Goal: Information Seeking & Learning: Learn about a topic

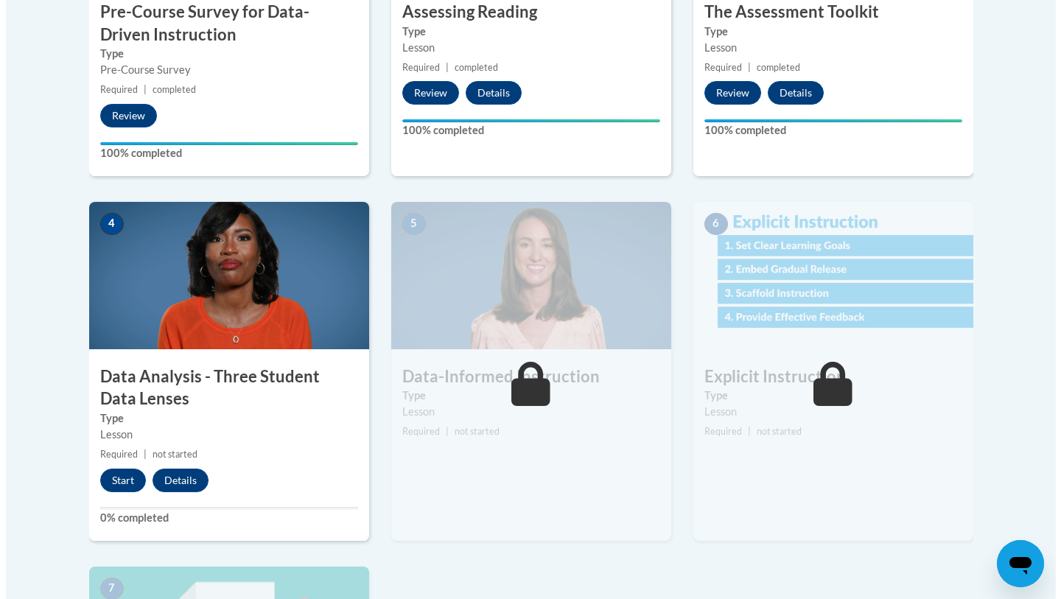
scroll to position [666, 0]
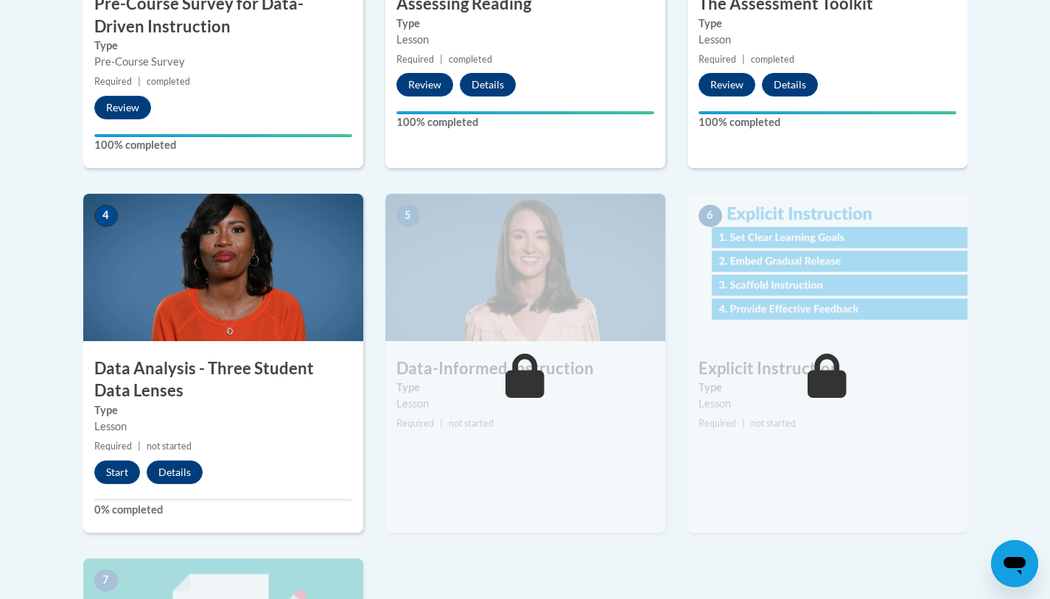
click at [223, 357] on h3 "Data Analysis - Three Student Data Lenses" at bounding box center [223, 380] width 280 height 46
click at [105, 467] on button "Start" at bounding box center [117, 473] width 46 height 24
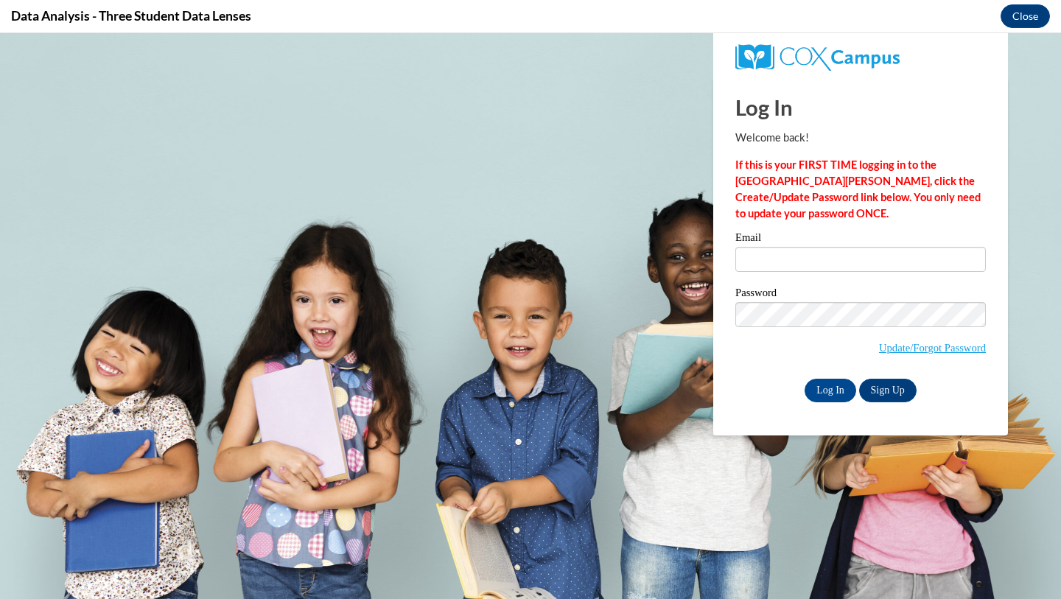
scroll to position [0, 0]
click at [786, 267] on input "Email" at bounding box center [860, 259] width 251 height 25
type input "acopel21@wildcat.fvsu.edu"
click at [833, 389] on input "Log In" at bounding box center [831, 391] width 52 height 24
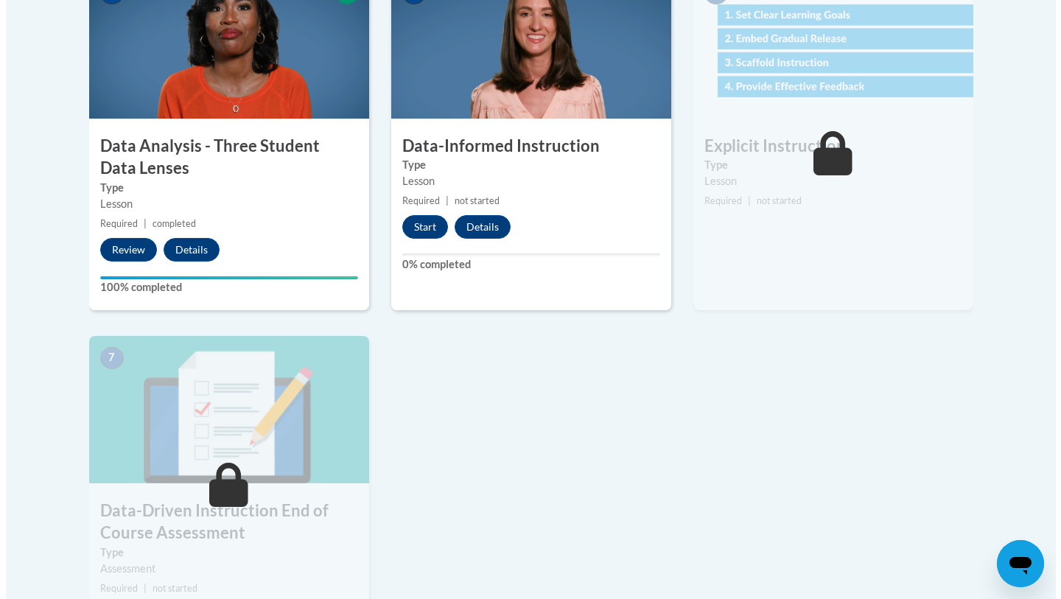
scroll to position [896, 0]
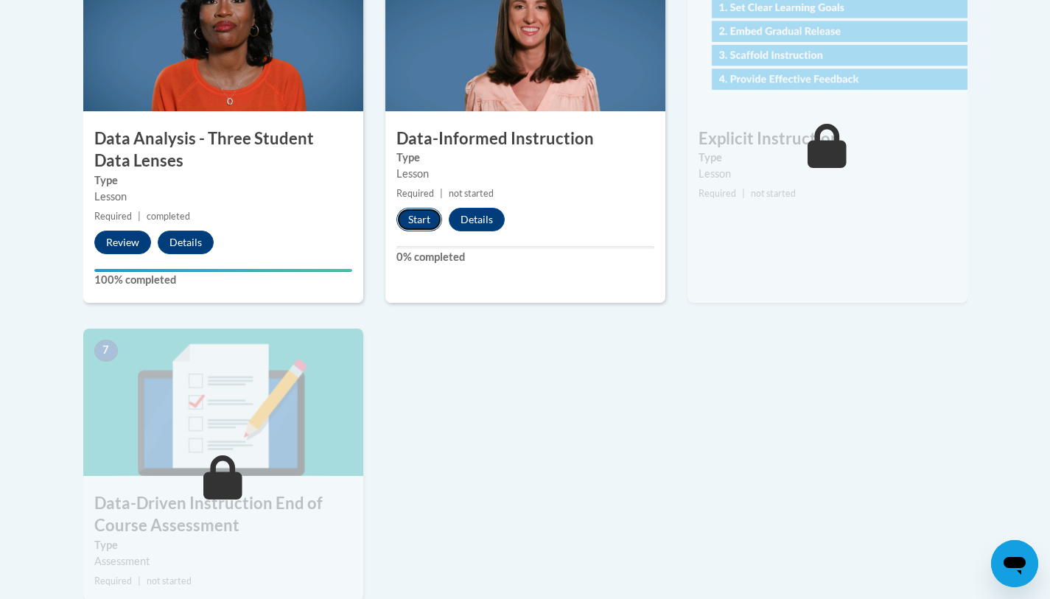
click at [419, 214] on button "Start" at bounding box center [419, 220] width 46 height 24
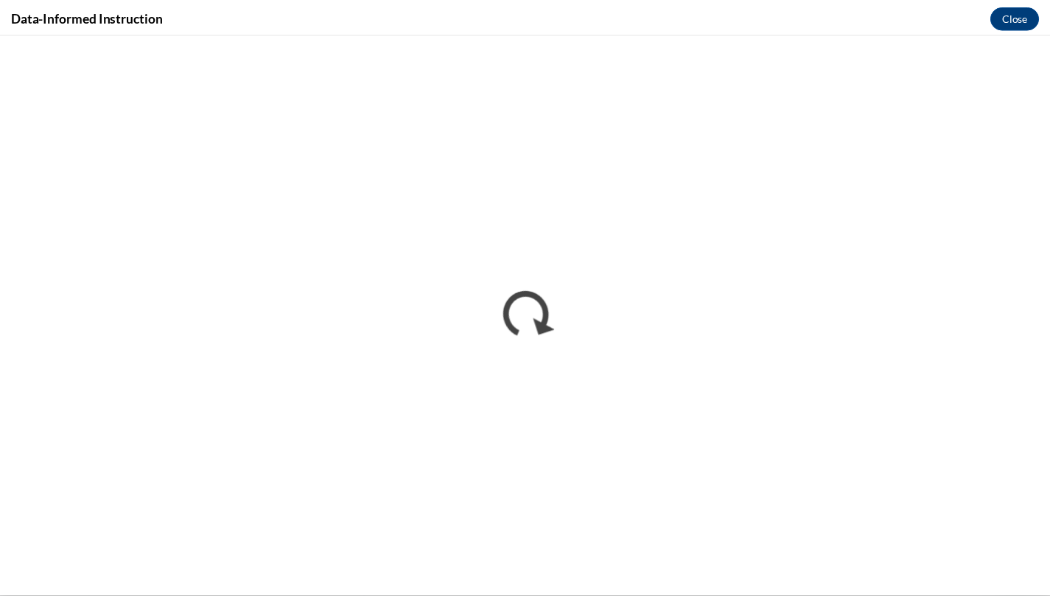
scroll to position [0, 0]
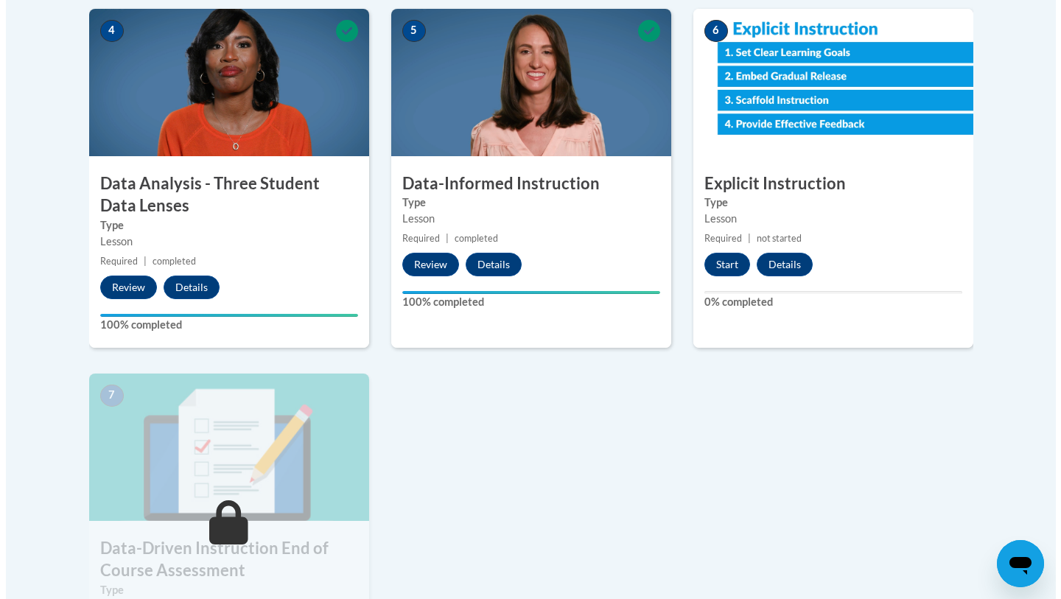
scroll to position [853, 0]
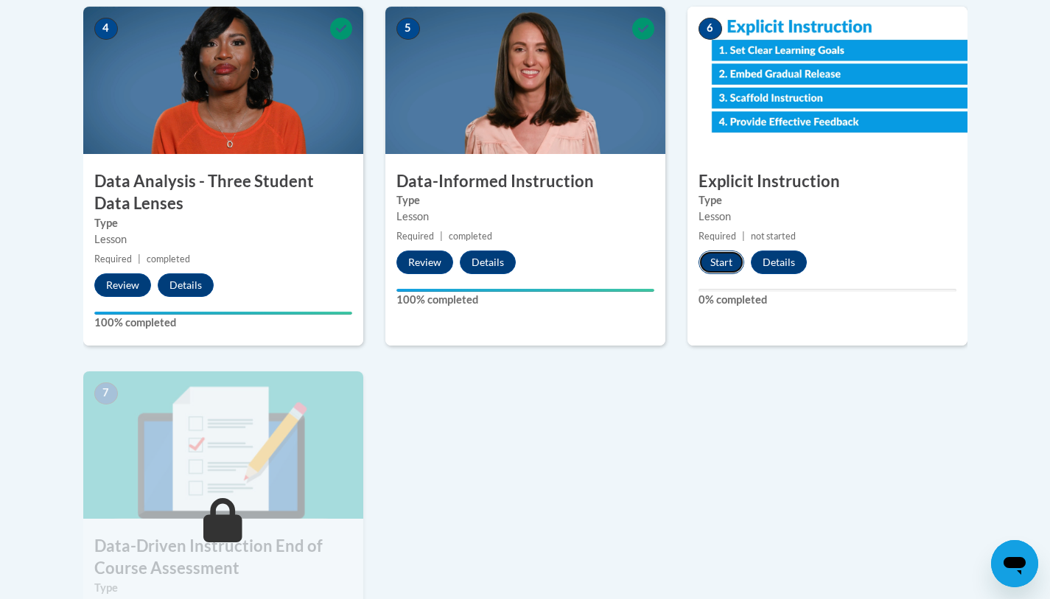
click at [717, 267] on button "Start" at bounding box center [722, 263] width 46 height 24
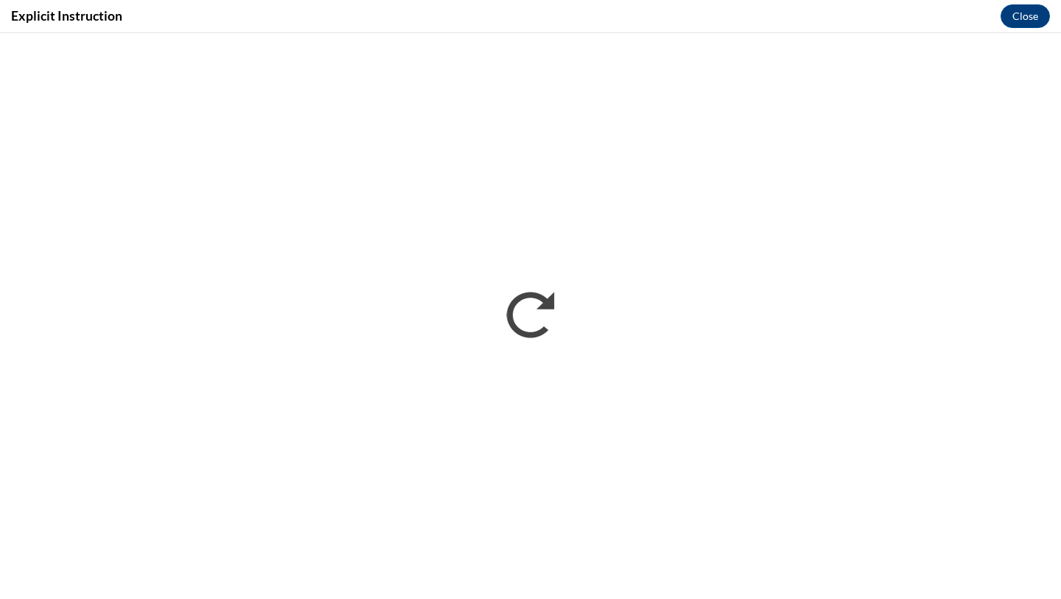
scroll to position [0, 0]
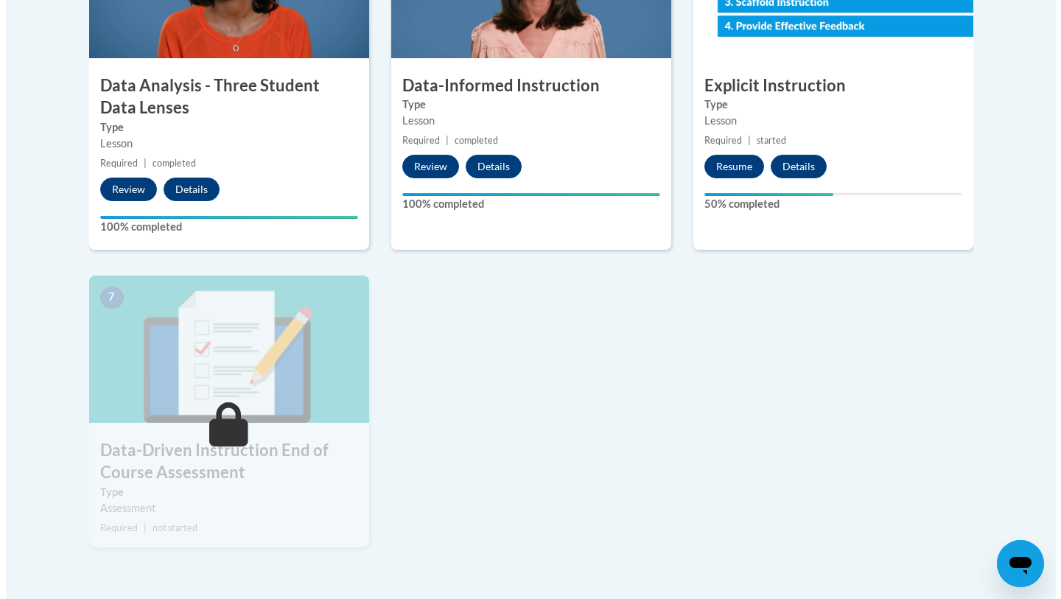
scroll to position [954, 0]
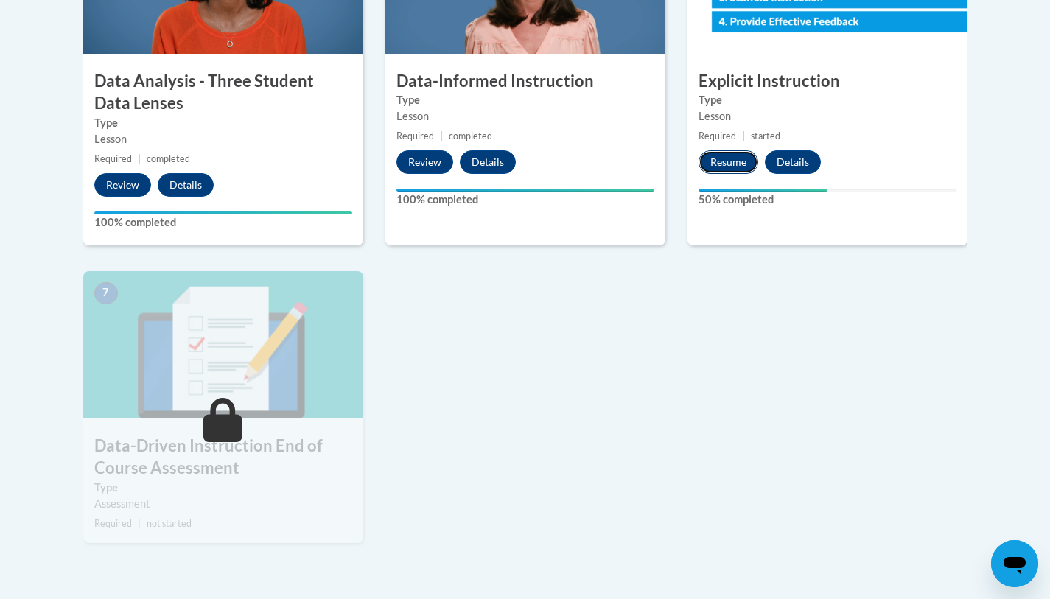
click at [727, 168] on button "Resume" at bounding box center [729, 162] width 60 height 24
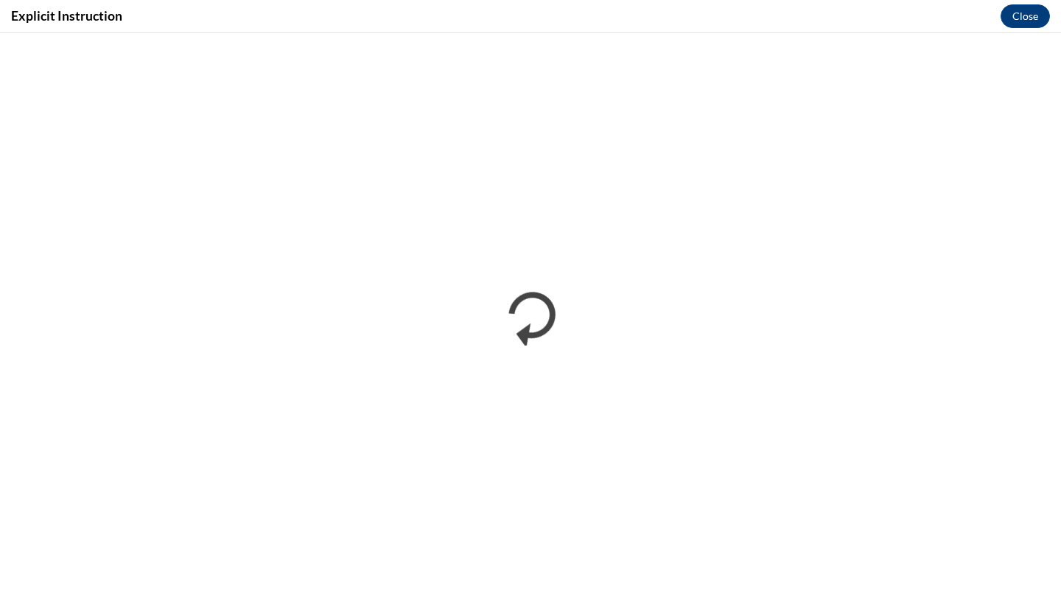
scroll to position [0, 0]
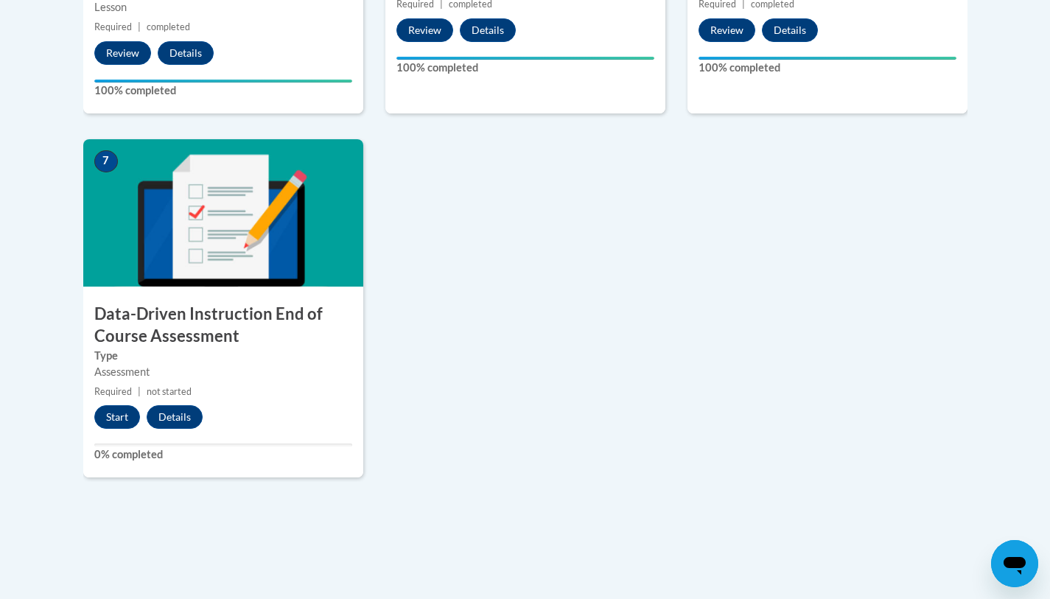
scroll to position [1225, 0]
